Goal: Find specific page/section

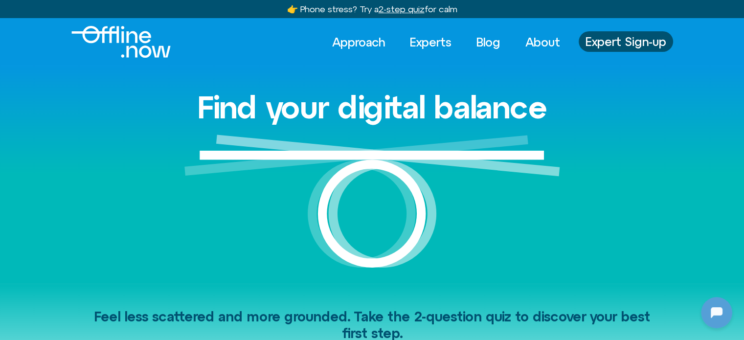
scroll to position [866, 0]
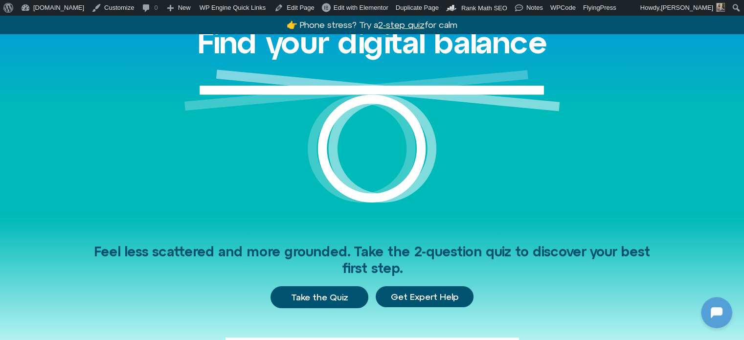
scroll to position [244, 0]
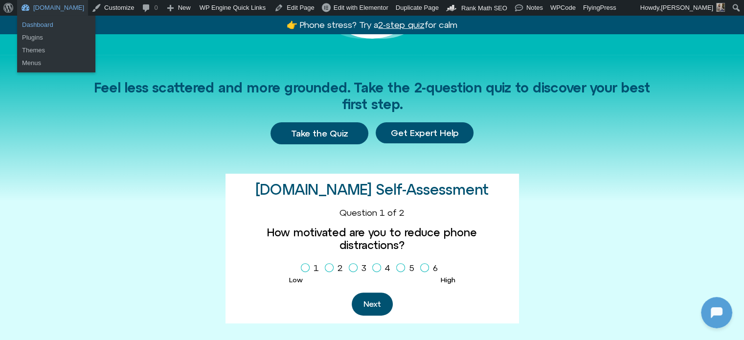
click at [44, 23] on link "Dashboard" at bounding box center [56, 25] width 78 height 13
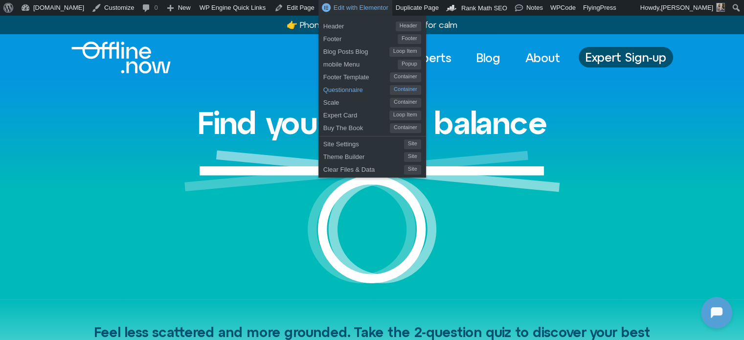
scroll to position [866, 0]
click at [323, 89] on span "Questionnaire" at bounding box center [356, 88] width 66 height 13
click at [323, 91] on span "Questionnaire" at bounding box center [356, 88] width 66 height 13
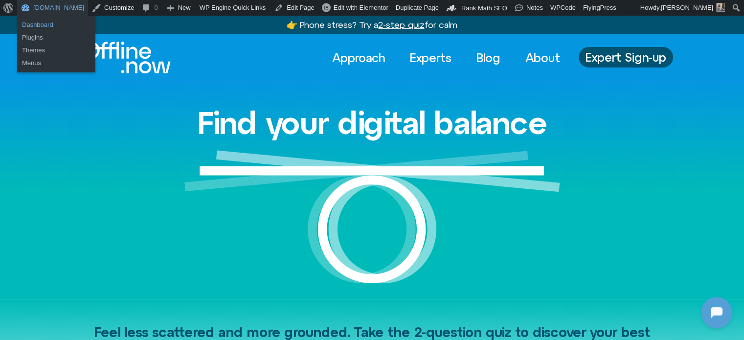
click at [53, 22] on link "Dashboard" at bounding box center [56, 25] width 78 height 13
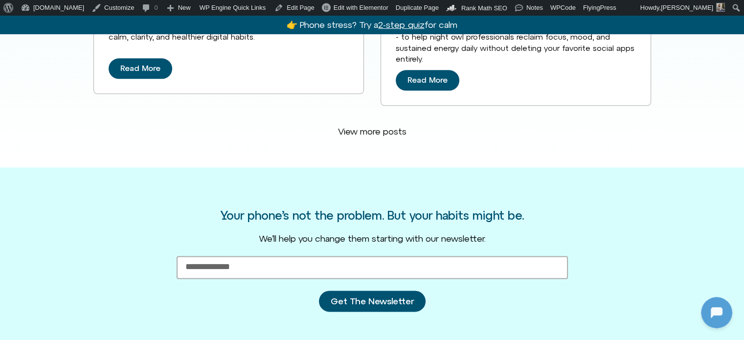
scroll to position [1486, 0]
